Goal: Task Accomplishment & Management: Manage account settings

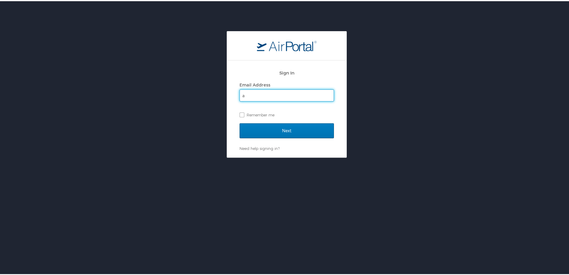
type input "[PERSON_NAME][EMAIL_ADDRESS][PERSON_NAME][PERSON_NAME][DOMAIN_NAME]"
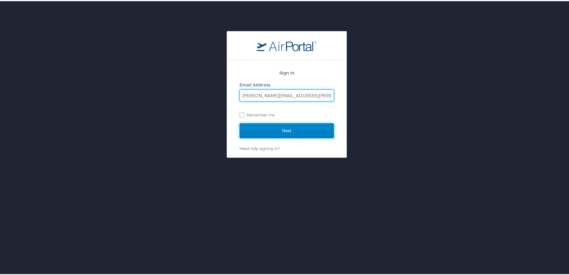
click at [294, 125] on input "Next" at bounding box center [287, 129] width 94 height 15
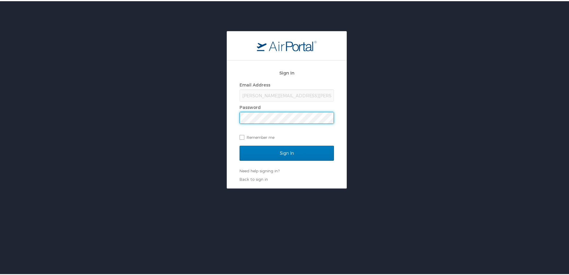
click at [240, 144] on input "Sign In" at bounding box center [287, 151] width 94 height 15
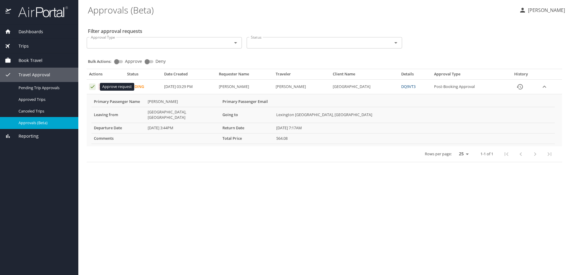
click at [94, 88] on icon "Approval table" at bounding box center [93, 87] width 6 height 6
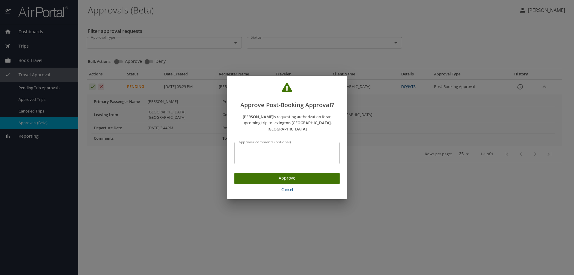
click at [271, 175] on span "Approve" at bounding box center [287, 177] width 96 height 7
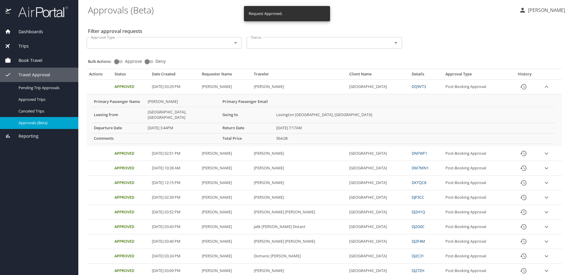
click at [545, 10] on p "Alana Loupe" at bounding box center [545, 10] width 39 height 7
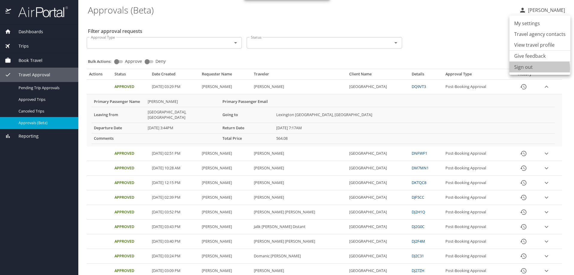
click at [532, 68] on li "Sign out" at bounding box center [539, 67] width 61 height 11
